Goal: Information Seeking & Learning: Stay updated

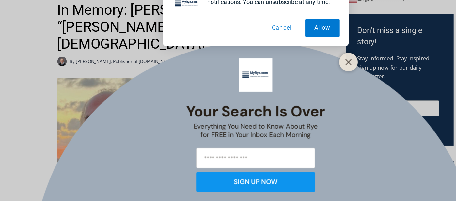
scroll to position [186, 0]
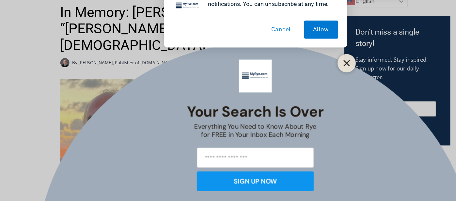
click at [311, 73] on line "Close" at bounding box center [309, 72] width 5 height 5
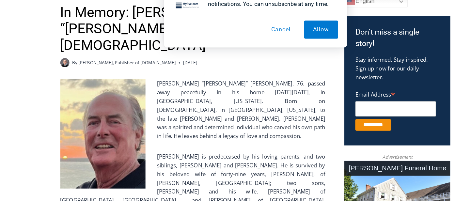
click at [254, 44] on button "Cancel" at bounding box center [251, 42] width 34 height 16
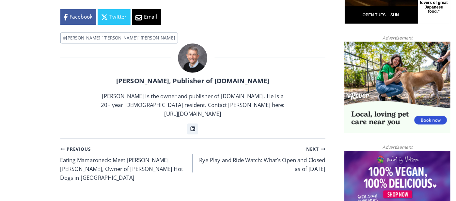
scroll to position [508, 0]
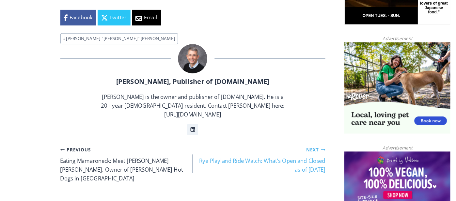
click at [266, 129] on link "Next Continue Rye Playland Ride Watch: What’s Open and Closed as of Thursday, A…" at bounding box center [231, 142] width 118 height 26
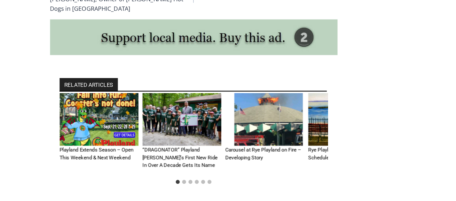
scroll to position [1912, 0]
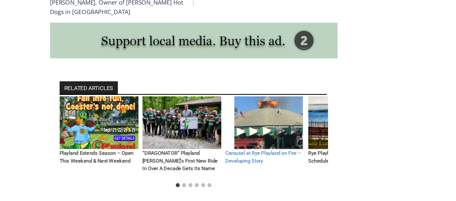
click at [230, 140] on link "Carousel at Rye Playland on Fire – Developing Story" at bounding box center [229, 145] width 63 height 11
